Goal: Task Accomplishment & Management: Manage account settings

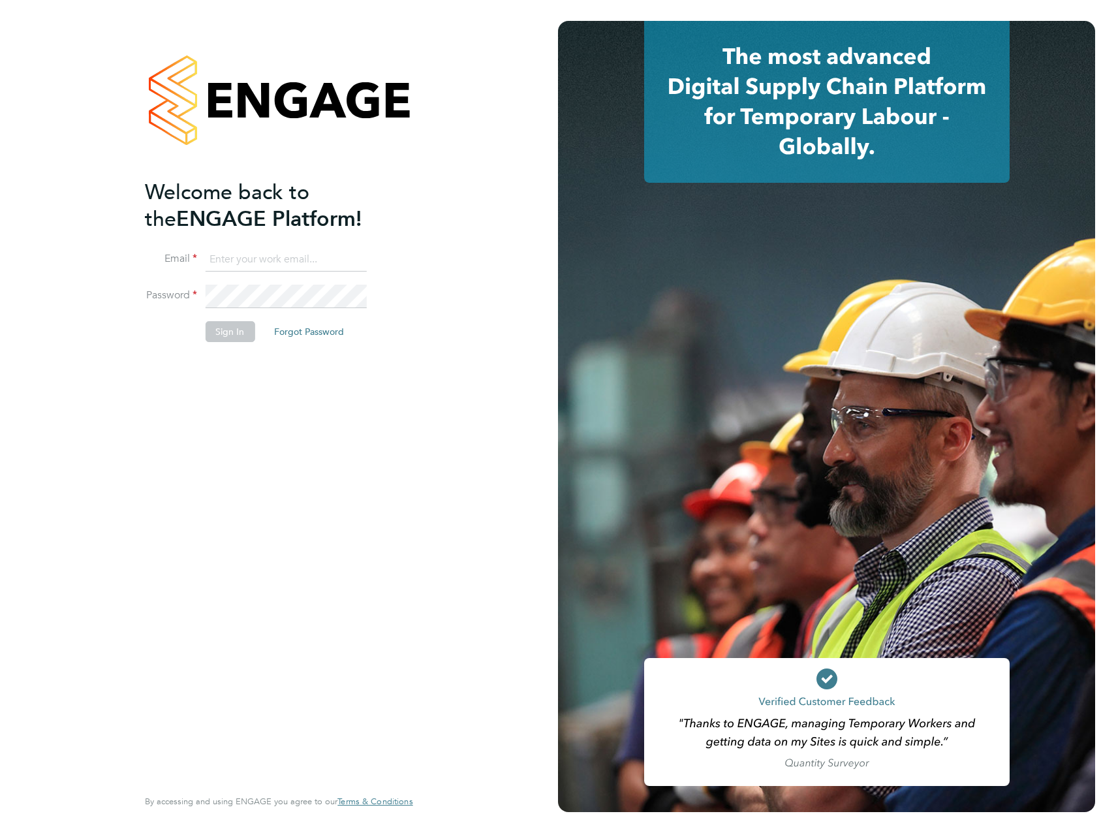
type input "James.Archer@vistry.co.uk"
click at [280, 387] on div "Welcome back to the ENGAGE Platform! Email James.Archer@vistry.co.uk Password S…" at bounding box center [272, 482] width 255 height 606
click at [224, 333] on button "Sign In" at bounding box center [230, 331] width 50 height 21
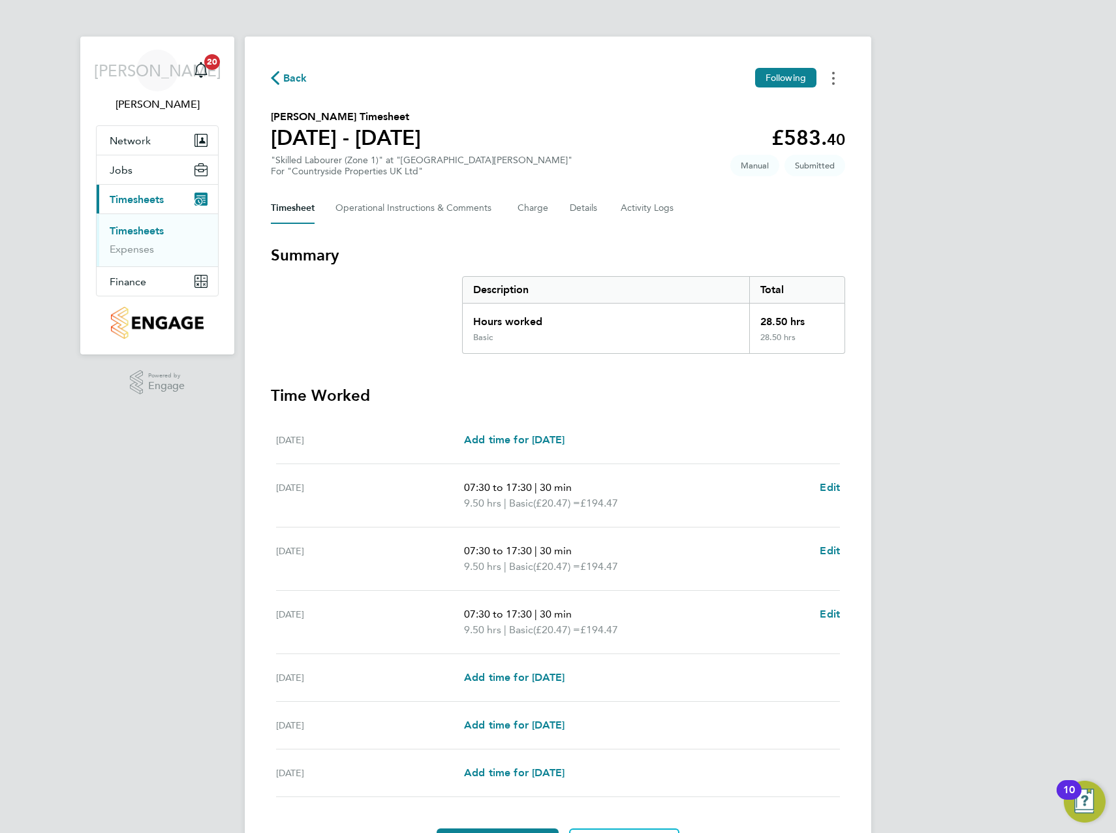
click at [833, 80] on icon "Timesheets Menu" at bounding box center [833, 78] width 3 height 13
drag, startPoint x: 1063, startPoint y: 157, endPoint x: 1055, endPoint y: 157, distance: 7.8
click at [1063, 157] on div "JA [PERSON_NAME] Notifications 20 Applications: Network Team Members Sites Work…" at bounding box center [558, 456] width 1116 height 912
click at [581, 207] on button "Details" at bounding box center [585, 208] width 30 height 31
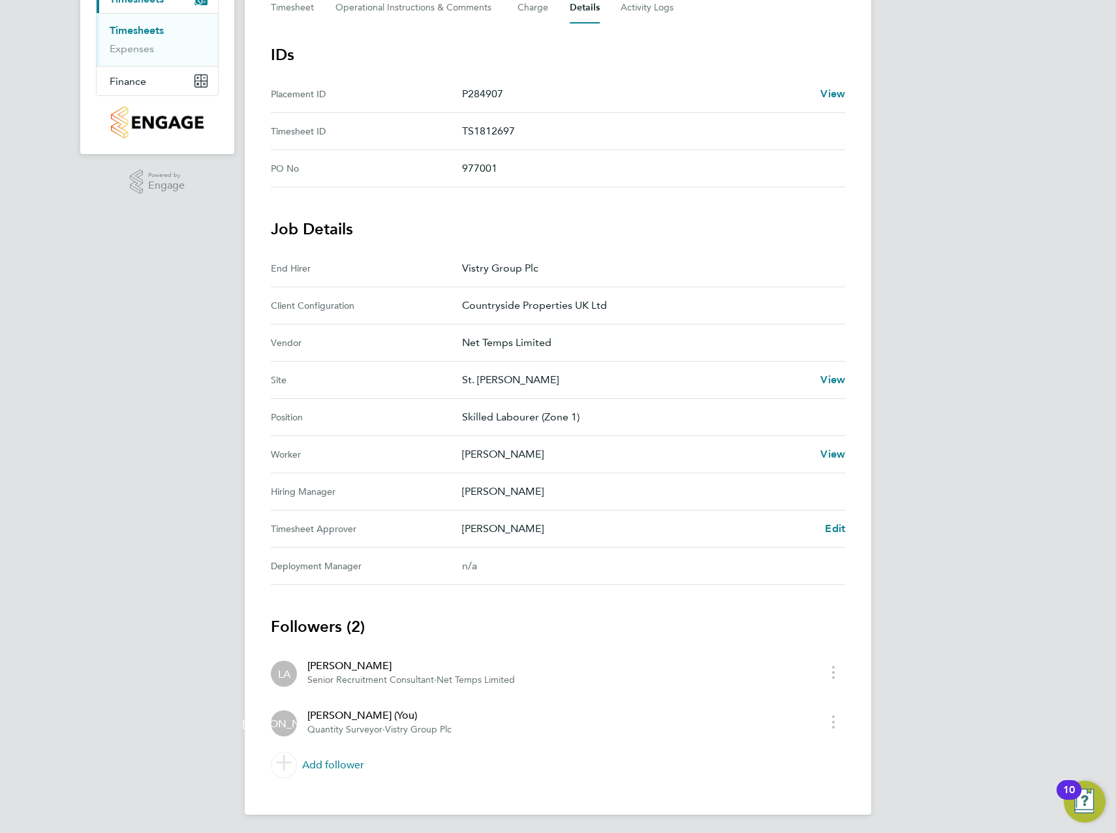
scroll to position [203, 0]
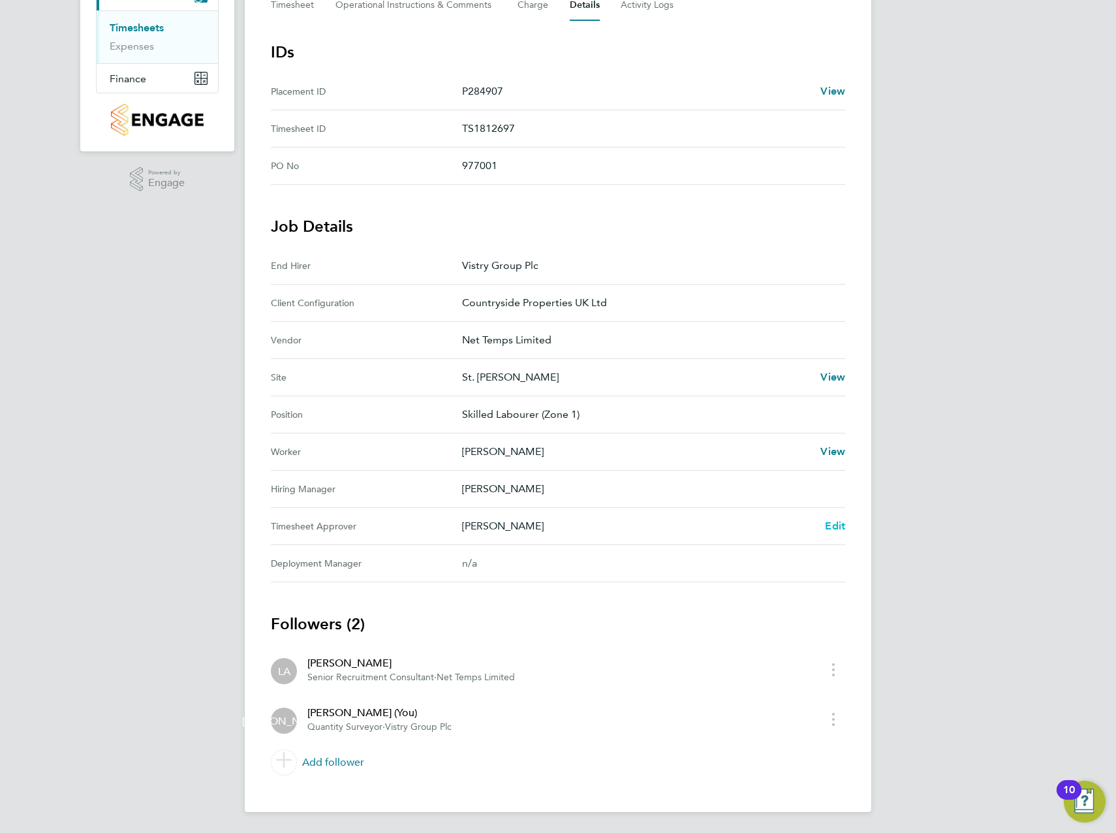
click at [832, 525] on span "Edit" at bounding box center [835, 526] width 20 height 12
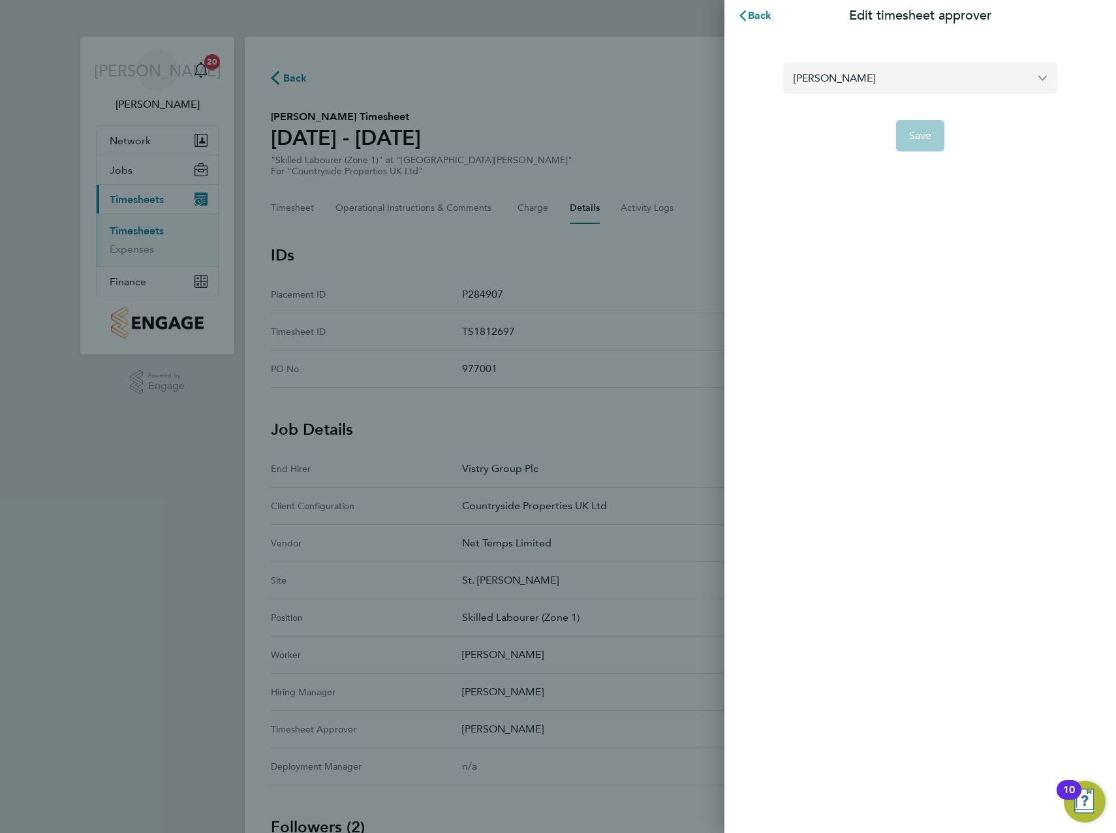
click at [884, 91] on input "[PERSON_NAME]" at bounding box center [920, 78] width 274 height 31
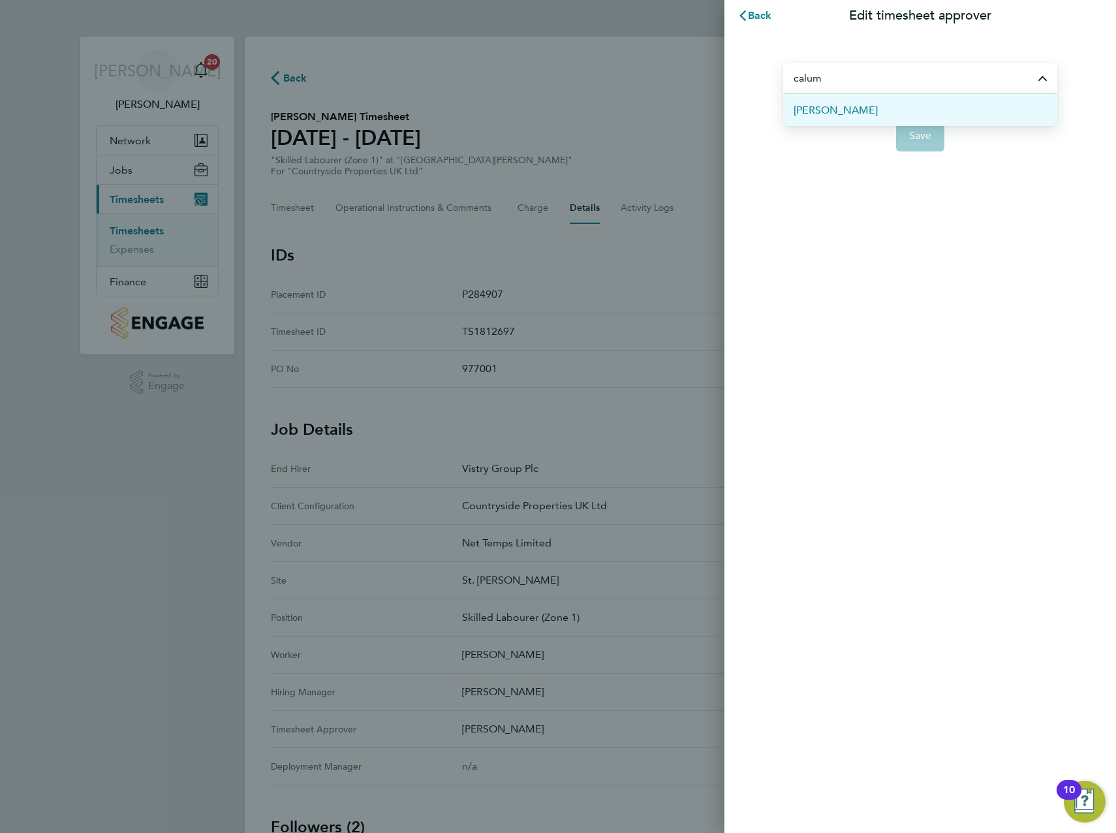
click at [828, 106] on span "[PERSON_NAME]" at bounding box center [836, 110] width 84 height 16
type input "[PERSON_NAME]"
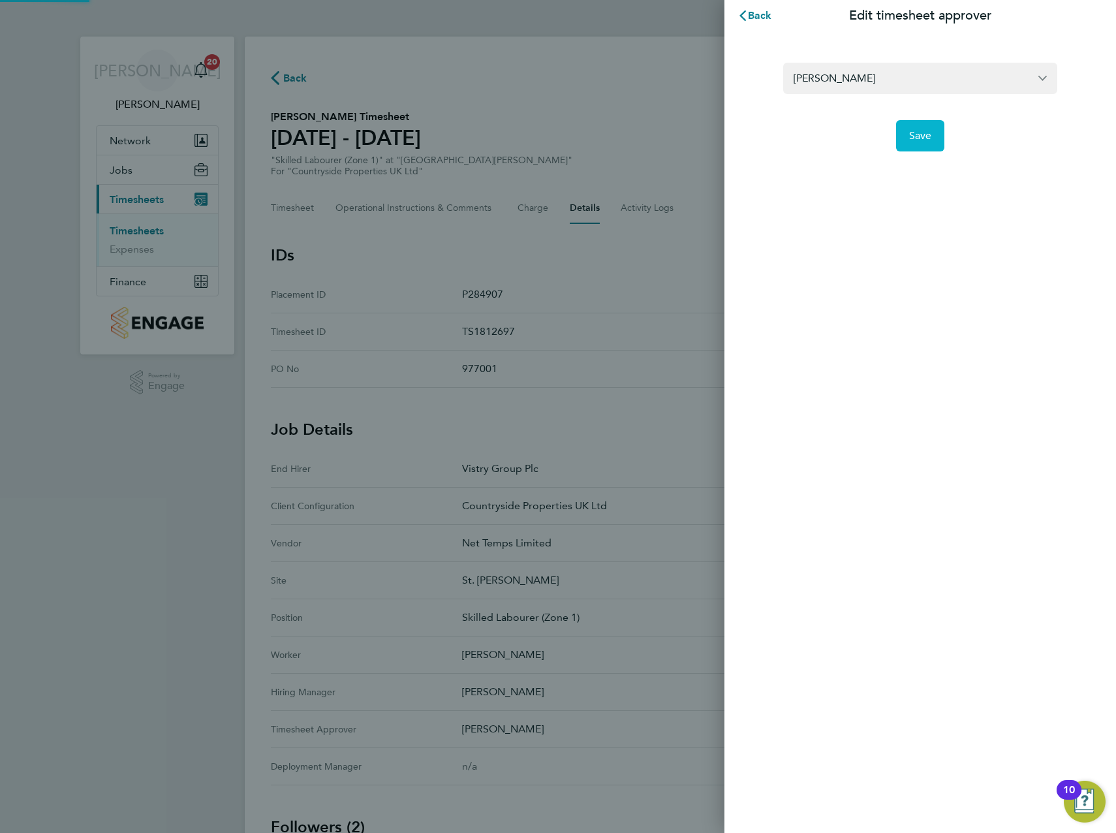
click at [934, 130] on button "Save" at bounding box center [920, 135] width 49 height 31
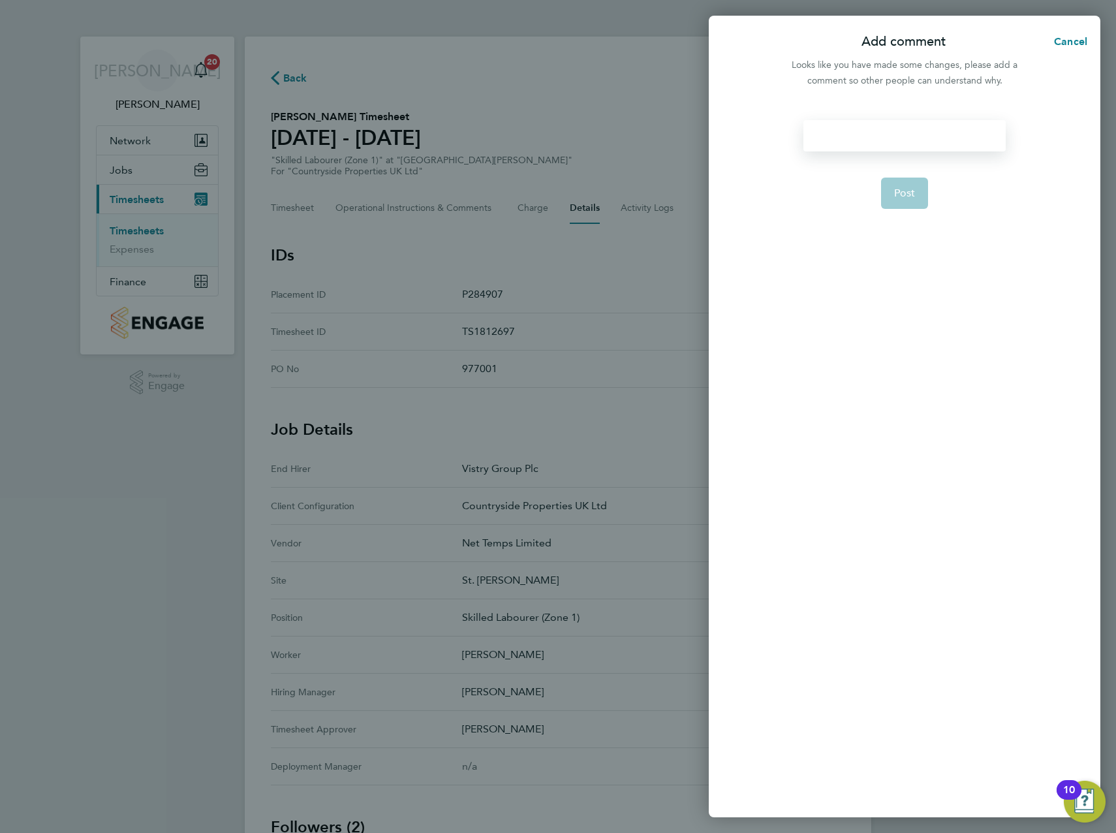
click at [873, 125] on div at bounding box center [905, 135] width 202 height 31
click at [918, 206] on button "Post" at bounding box center [905, 193] width 48 height 31
